Goal: Information Seeking & Learning: Learn about a topic

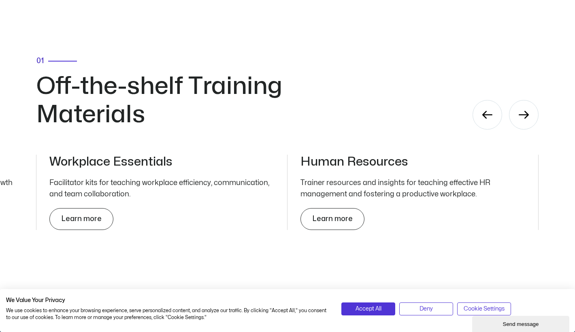
scroll to position [2580, 0]
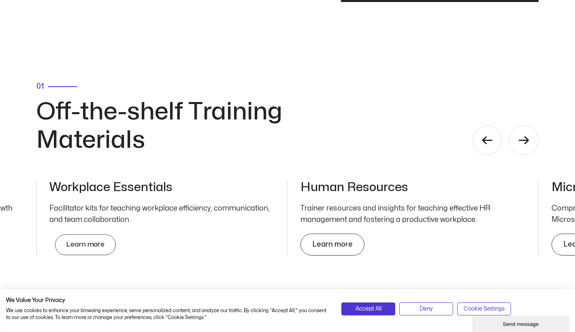
scroll to position [2666, 0]
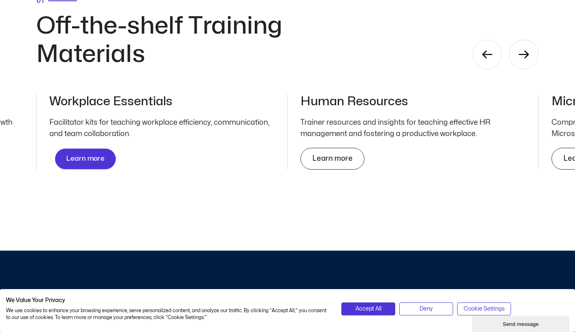
click at [87, 165] on link "Learn more" at bounding box center [85, 159] width 61 height 21
click at [98, 107] on h3 "Workplace Essentials" at bounding box center [161, 101] width 225 height 15
click at [525, 66] on div "Next slide" at bounding box center [524, 55] width 30 height 30
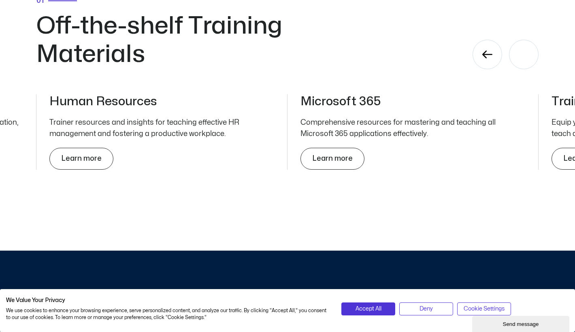
click at [525, 66] on div "Next slide" at bounding box center [524, 55] width 30 height 30
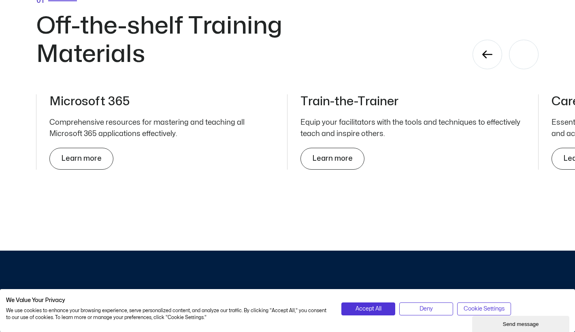
click at [525, 66] on div "Next slide" at bounding box center [524, 55] width 30 height 30
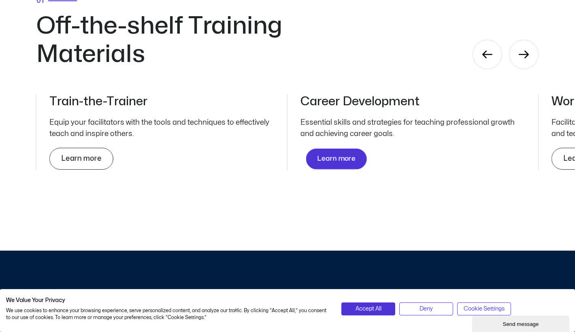
click at [341, 155] on link "Learn more" at bounding box center [336, 159] width 61 height 21
click at [345, 101] on h3 "Career Development" at bounding box center [413, 101] width 225 height 15
click at [315, 162] on link "Learn more" at bounding box center [336, 159] width 61 height 21
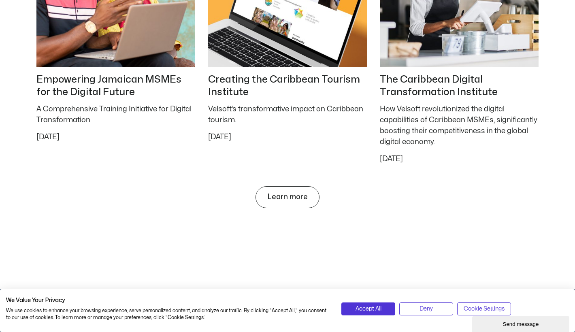
scroll to position [3832, 0]
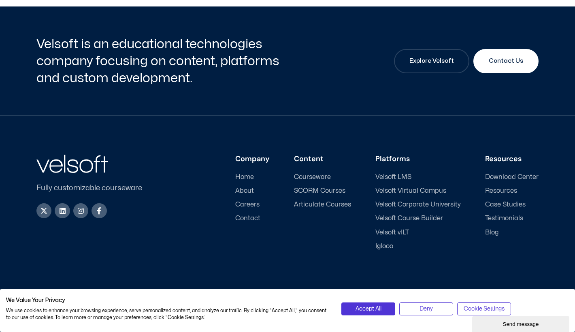
click at [325, 179] on span "Courseware" at bounding box center [312, 177] width 37 height 8
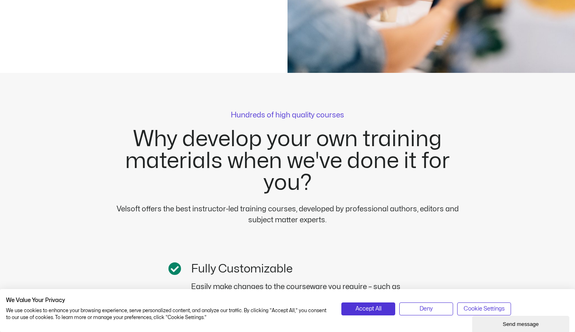
scroll to position [2300, 0]
